Goal: Transaction & Acquisition: Book appointment/travel/reservation

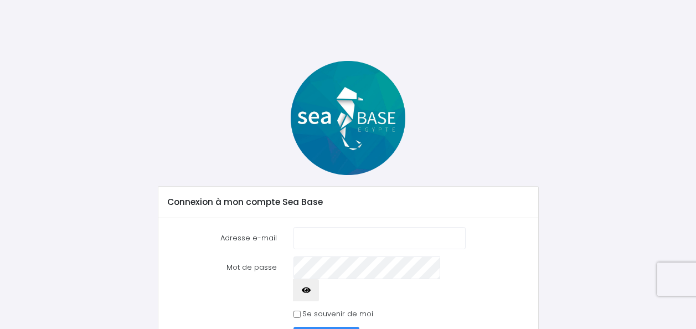
scroll to position [45, 0]
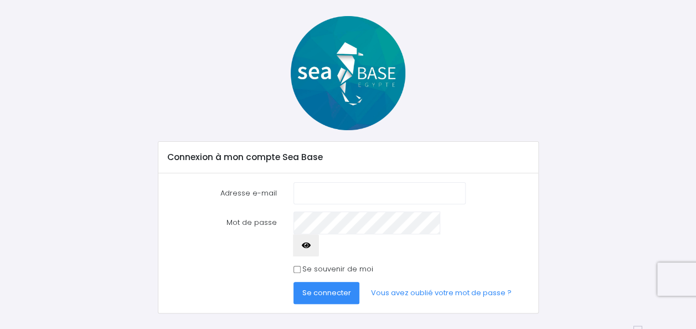
click at [377, 188] on input "Adresse e-mail" at bounding box center [379, 193] width 173 height 22
type input "[PERSON_NAME][EMAIL_ADDRESS][PERSON_NAME][DOMAIN_NAME]"
click at [313, 282] on button "Se connecter" at bounding box center [326, 293] width 66 height 22
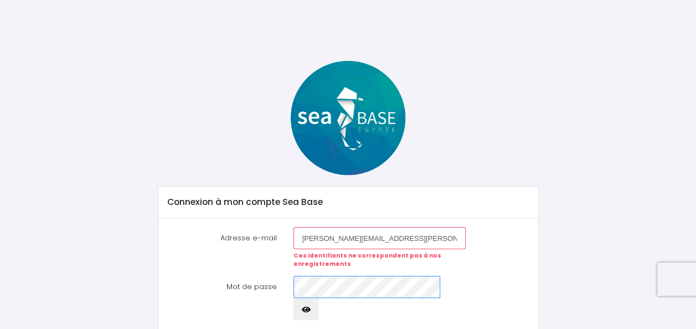
scroll to position [64, 0]
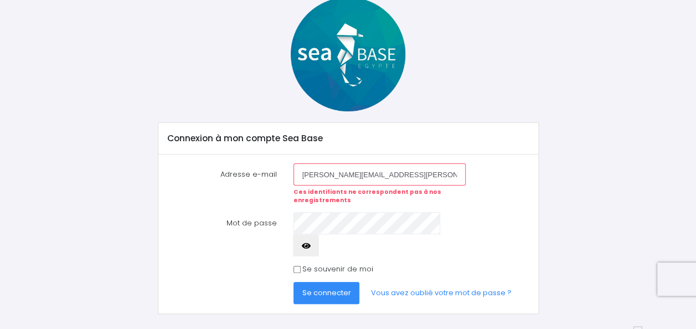
click at [343, 282] on button "Se connecter" at bounding box center [326, 293] width 66 height 22
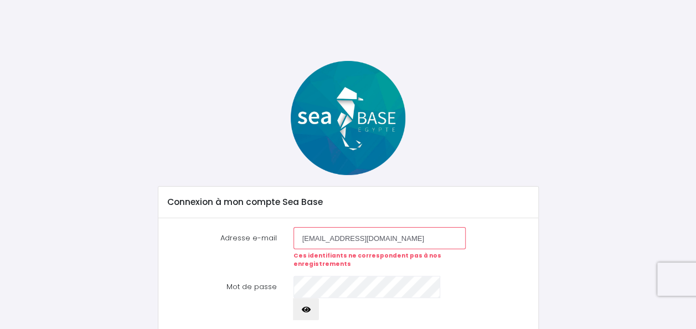
click at [343, 274] on form "Adresse e-mail noe.michel@hotmail.fr Ces identifiants ne correspondent pas à no…" at bounding box center [348, 297] width 362 height 141
click at [303, 239] on input "[PERSON_NAME][EMAIL_ADDRESS][PERSON_NAME][DOMAIN_NAME]" at bounding box center [379, 238] width 173 height 22
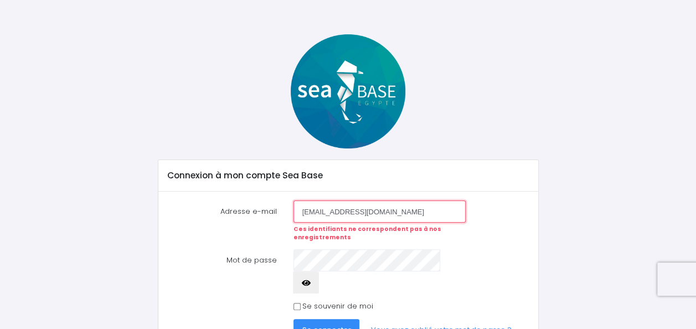
scroll to position [64, 0]
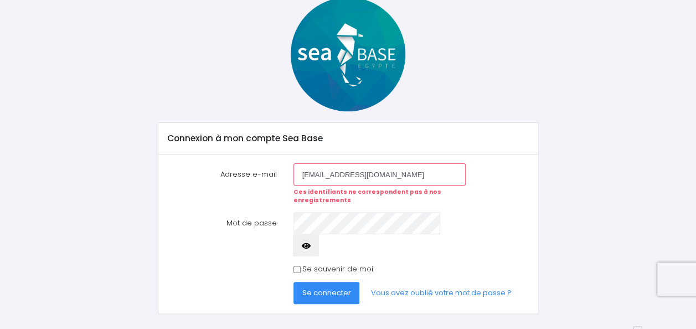
click at [311, 287] on span "Se connecter" at bounding box center [326, 292] width 49 height 11
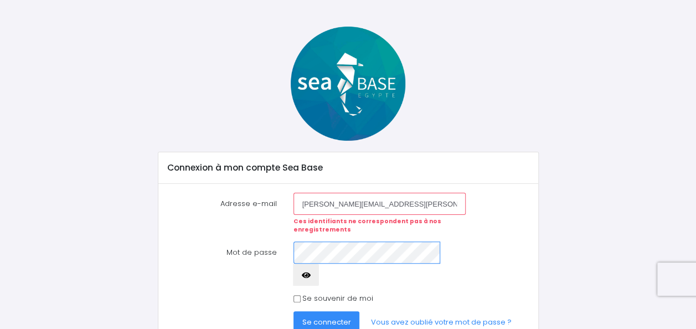
scroll to position [64, 0]
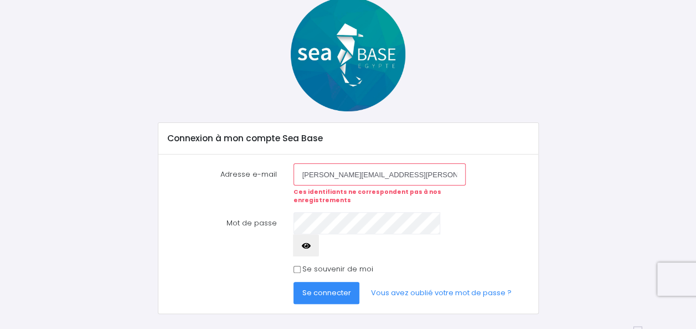
click at [318, 282] on button "Se connecter" at bounding box center [326, 293] width 66 height 22
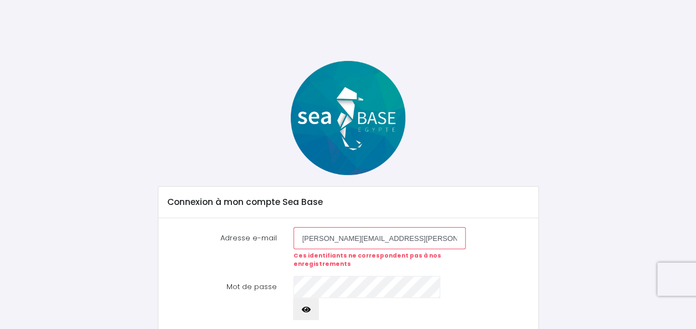
scroll to position [55, 0]
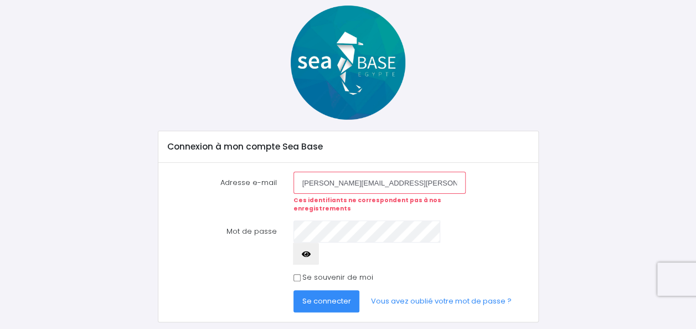
click at [316, 296] on span "Se connecter" at bounding box center [326, 301] width 49 height 11
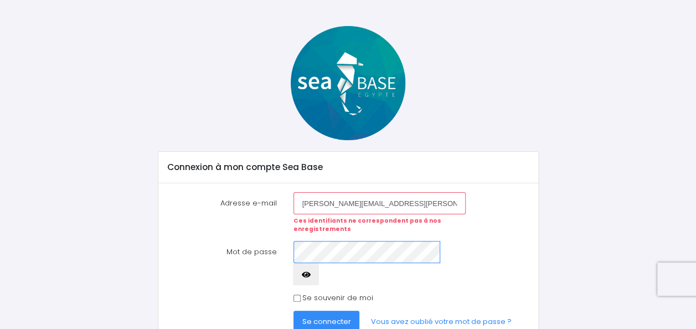
scroll to position [64, 0]
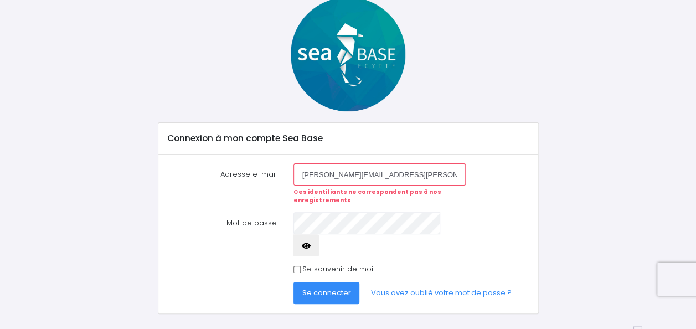
click at [319, 287] on span "Se connecter" at bounding box center [326, 292] width 49 height 11
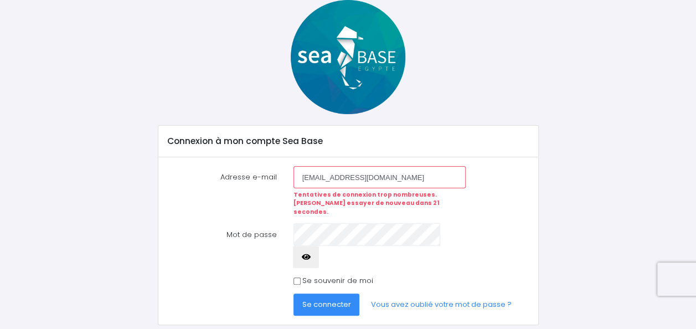
scroll to position [64, 0]
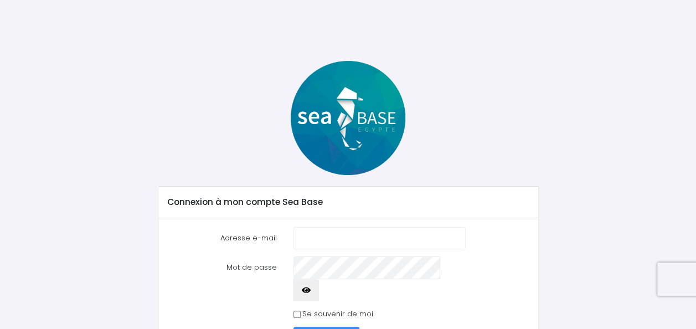
click at [388, 238] on input "Adresse e-mail" at bounding box center [379, 238] width 173 height 22
type input "[PERSON_NAME][EMAIL_ADDRESS][PERSON_NAME][DOMAIN_NAME]"
click at [299, 238] on input "[PERSON_NAME][EMAIL_ADDRESS][PERSON_NAME][DOMAIN_NAME]" at bounding box center [379, 238] width 173 height 22
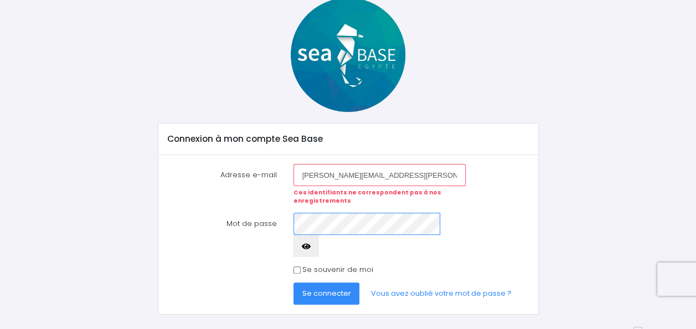
scroll to position [64, 0]
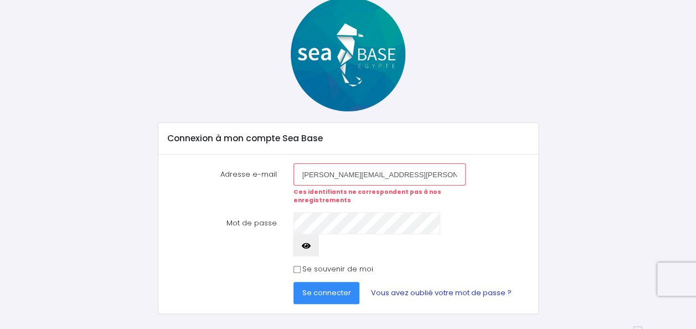
click at [409, 282] on link "Vous avez oublié votre mot de passe ?" at bounding box center [441, 293] width 158 height 22
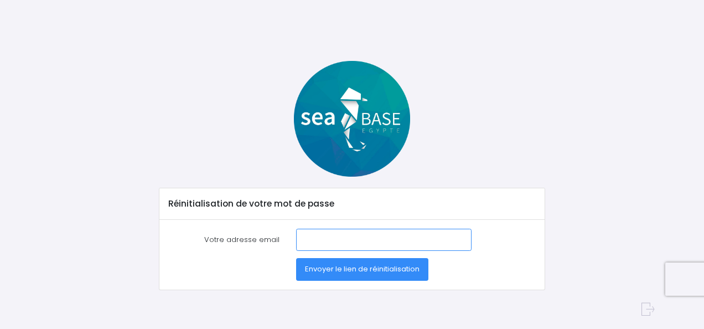
click at [378, 241] on input "Votre adresse email" at bounding box center [384, 240] width 176 height 22
type input "[PERSON_NAME][EMAIL_ADDRESS][PERSON_NAME][DOMAIN_NAME]"
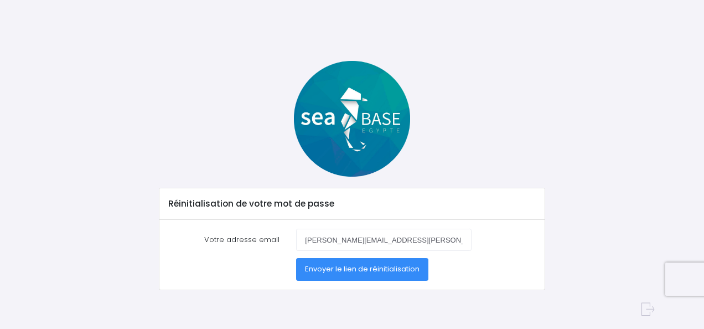
click at [379, 270] on span "Envoyer le lien de réinitialisation" at bounding box center [362, 269] width 115 height 11
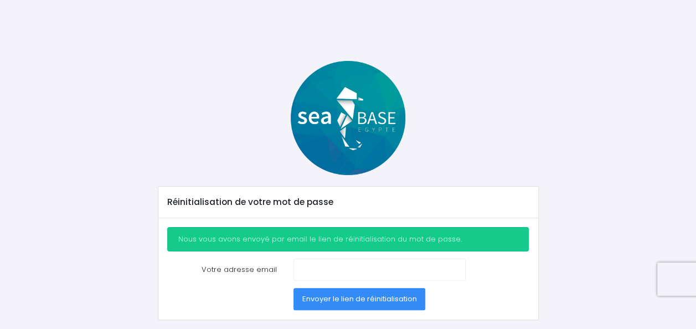
click at [326, 257] on div "Nous vous avons envoyé par email le lien de réinitialisation du mot de passe. V…" at bounding box center [348, 268] width 380 height 101
click at [329, 271] on input "Votre adresse email" at bounding box center [379, 270] width 173 height 22
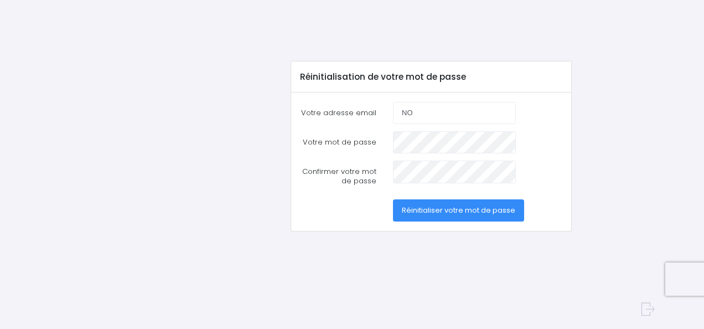
type input "[PERSON_NAME][EMAIL_ADDRESS][PERSON_NAME][DOMAIN_NAME]"
click at [502, 212] on span "Réinitialiser votre mot de passe" at bounding box center [459, 210] width 114 height 11
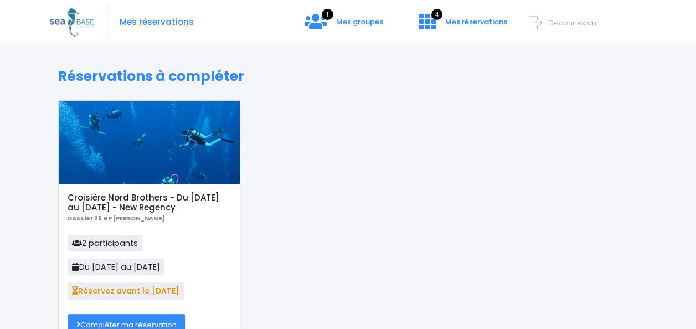
scroll to position [55, 0]
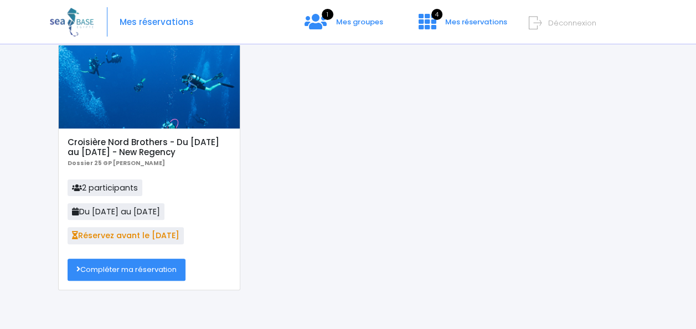
click at [155, 275] on link "Compléter ma réservation" at bounding box center [127, 270] width 118 height 22
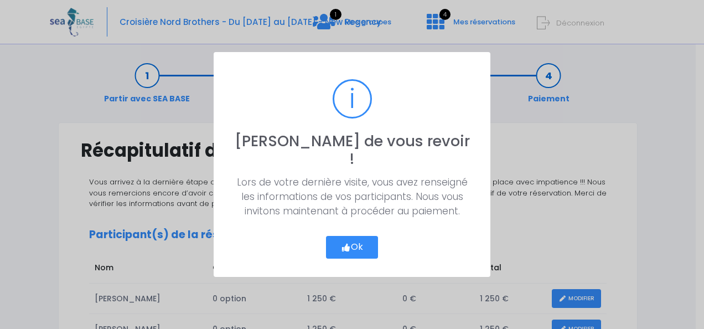
click at [347, 236] on button "Ok" at bounding box center [352, 247] width 52 height 23
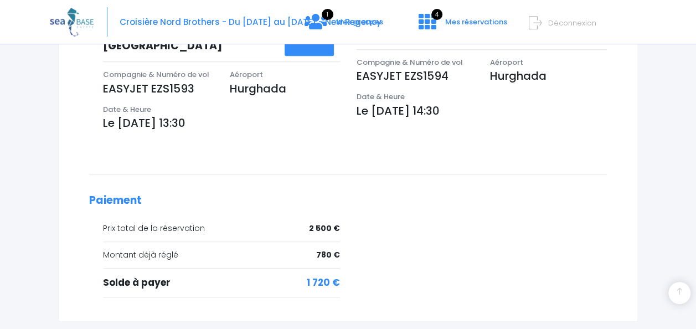
scroll to position [477, 0]
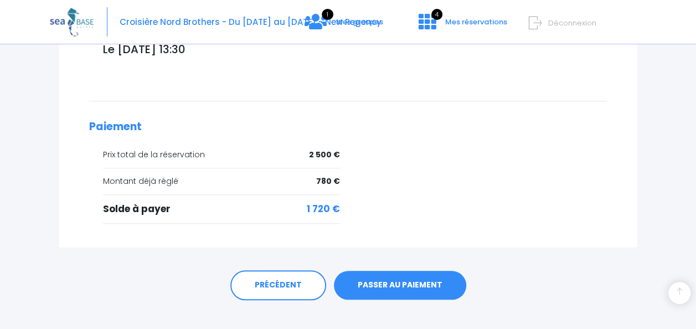
click at [441, 271] on link "PASSER AU PAIEMENT" at bounding box center [400, 285] width 132 height 29
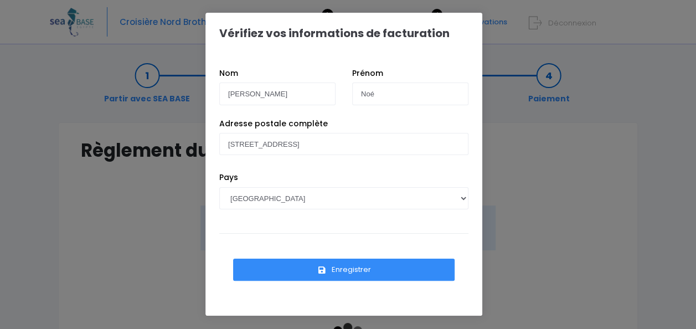
click at [422, 270] on button "Enregistrer" at bounding box center [343, 270] width 221 height 22
click at [416, 269] on button "Enregistrer" at bounding box center [343, 270] width 221 height 22
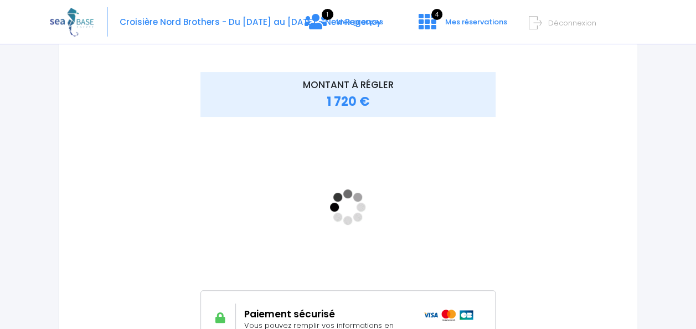
scroll to position [111, 0]
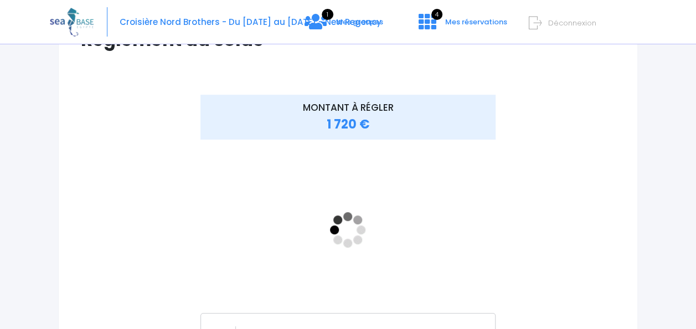
click at [615, 195] on div "MONTANT À RÉGLER 1 720 €" at bounding box center [348, 245] width 534 height 300
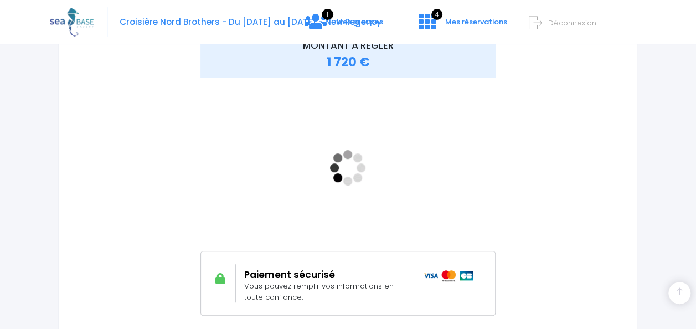
scroll to position [172, 0]
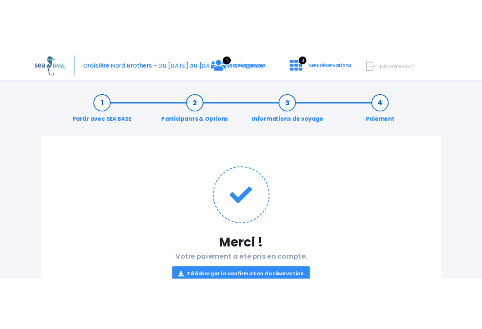
scroll to position [74, 0]
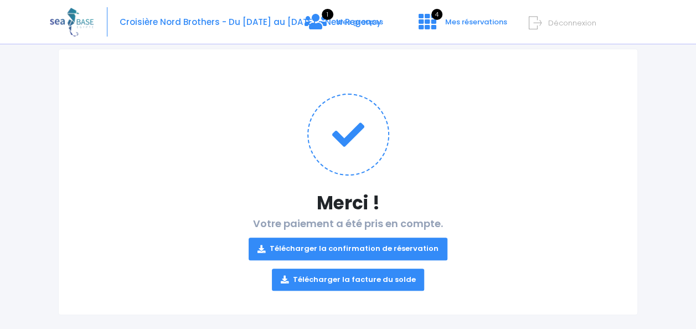
click at [341, 279] on link "Télécharger la facture du solde" at bounding box center [348, 280] width 153 height 22
